Goal: Transaction & Acquisition: Book appointment/travel/reservation

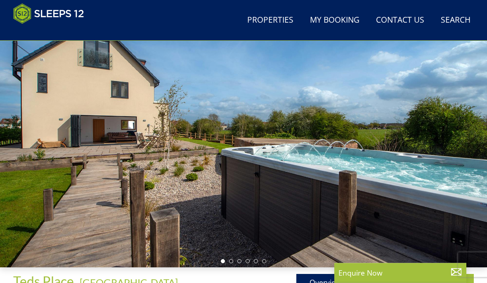
scroll to position [66, 0]
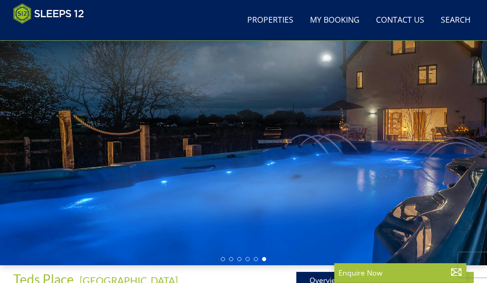
click at [485, 4] on div "Search Menu Properties My Booking Contact Us [PHONE_NUMBER] Search Check Availa…" at bounding box center [243, 20] width 487 height 34
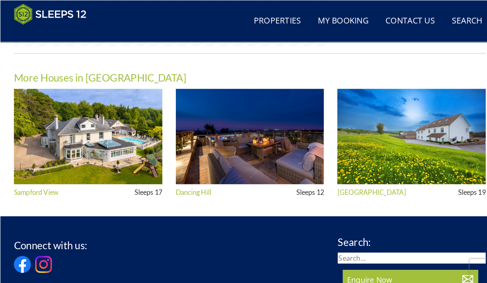
scroll to position [757, 11]
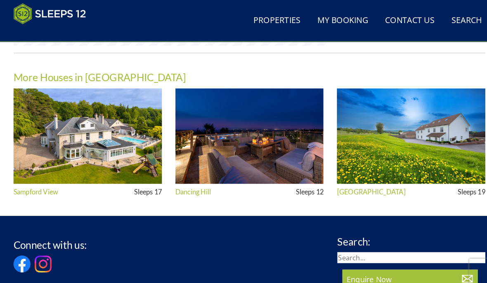
click at [220, 141] on img at bounding box center [243, 133] width 145 height 93
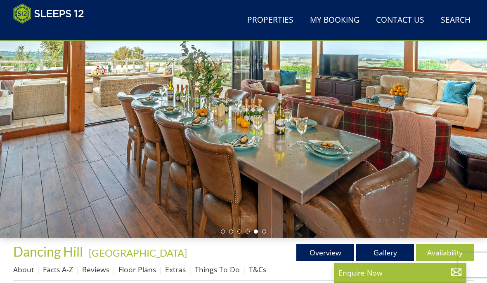
scroll to position [92, 0]
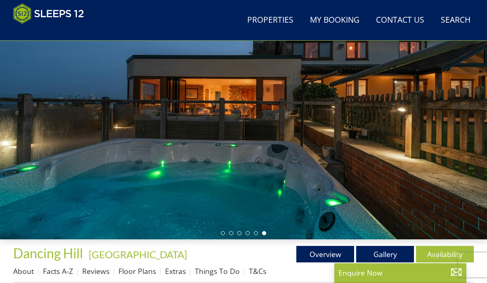
click at [388, 249] on link "Gallery" at bounding box center [385, 254] width 58 height 16
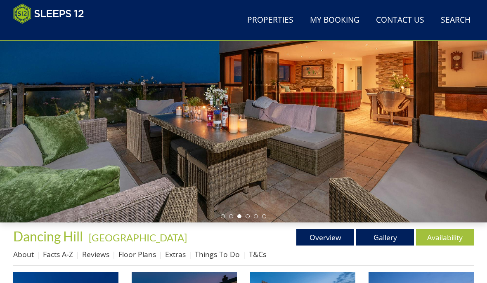
scroll to position [108, 0]
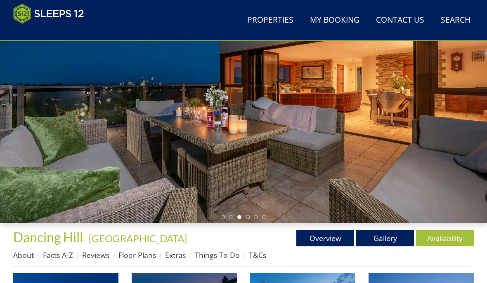
click at [387, 236] on link "Gallery" at bounding box center [385, 238] width 58 height 16
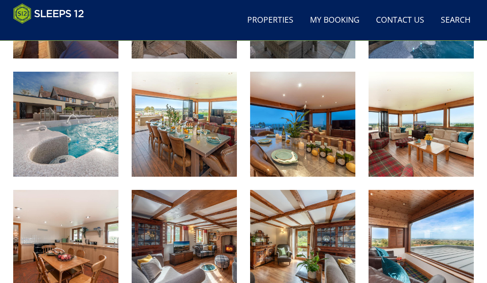
scroll to position [409, 0]
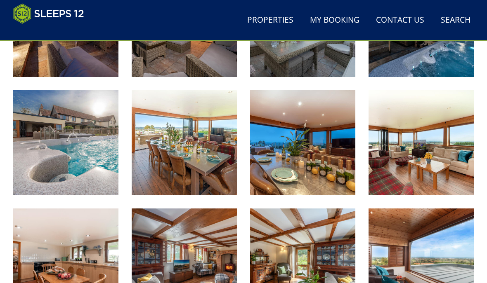
click at [53, 157] on img at bounding box center [65, 142] width 105 height 105
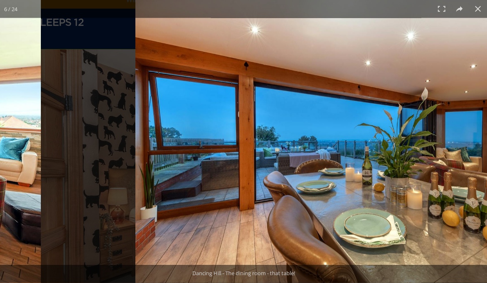
scroll to position [9, 0]
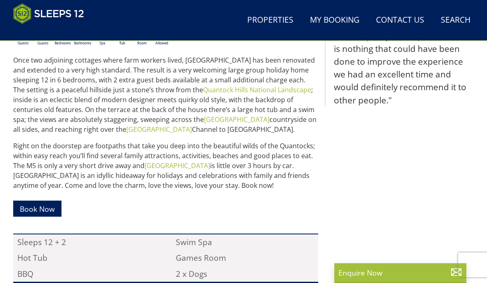
scroll to position [363, 0]
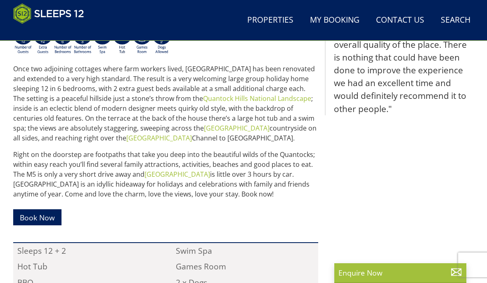
scroll to position [356, 0]
click at [45, 212] on link "Book Now" at bounding box center [37, 218] width 48 height 16
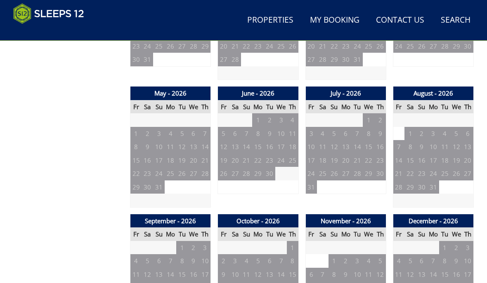
scroll to position [550, 0]
click at [400, 143] on td "7" at bounding box center [399, 147] width 12 height 14
click at [398, 155] on td "14" at bounding box center [399, 161] width 12 height 14
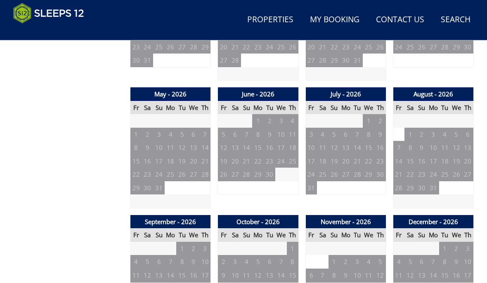
scroll to position [549, 0]
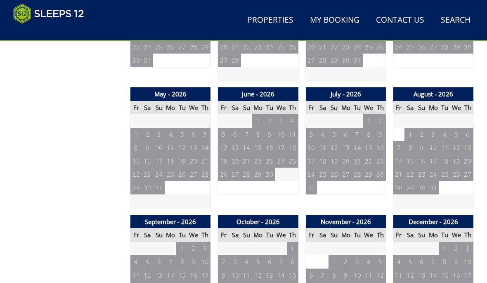
click at [398, 157] on td "14" at bounding box center [399, 162] width 12 height 14
click at [399, 171] on td "21" at bounding box center [399, 175] width 12 height 14
click at [398, 155] on td "14" at bounding box center [399, 162] width 12 height 14
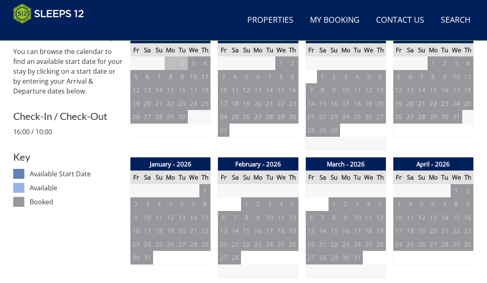
scroll to position [351, 0]
